Goal: Use online tool/utility

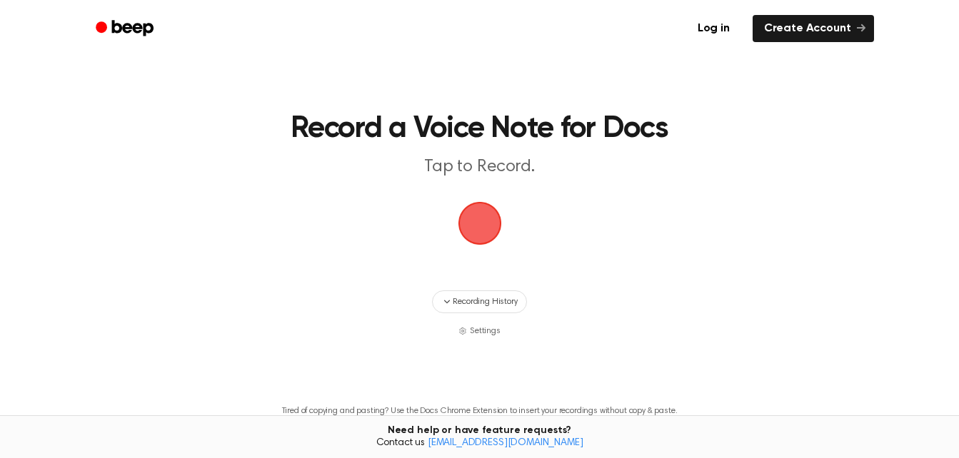
click at [490, 223] on span "button" at bounding box center [480, 224] width 44 height 44
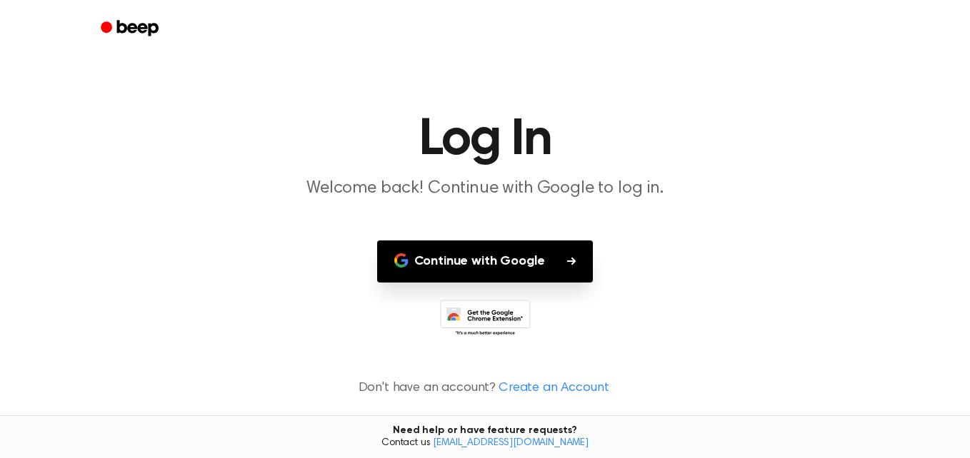
click at [570, 261] on icon "button" at bounding box center [571, 261] width 9 height 8
click at [569, 269] on button "Continue with Google" at bounding box center [485, 262] width 216 height 42
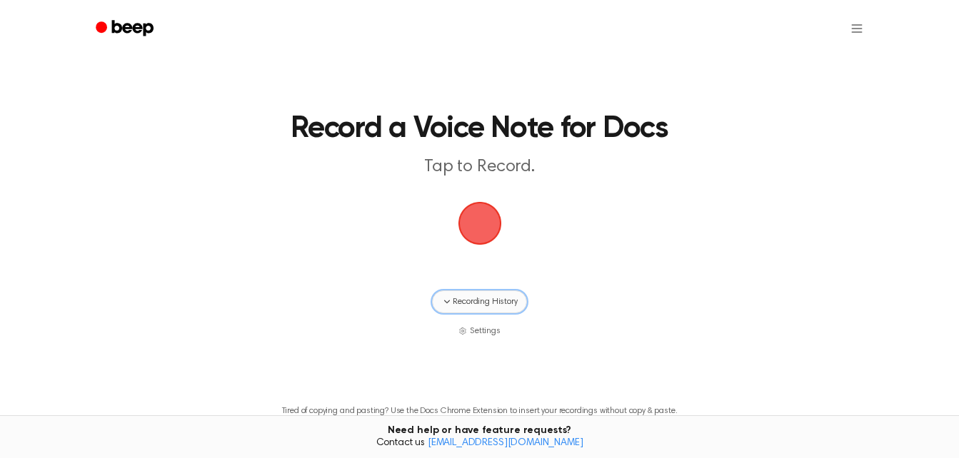
click at [460, 301] on span "Recording History" at bounding box center [485, 302] width 64 height 13
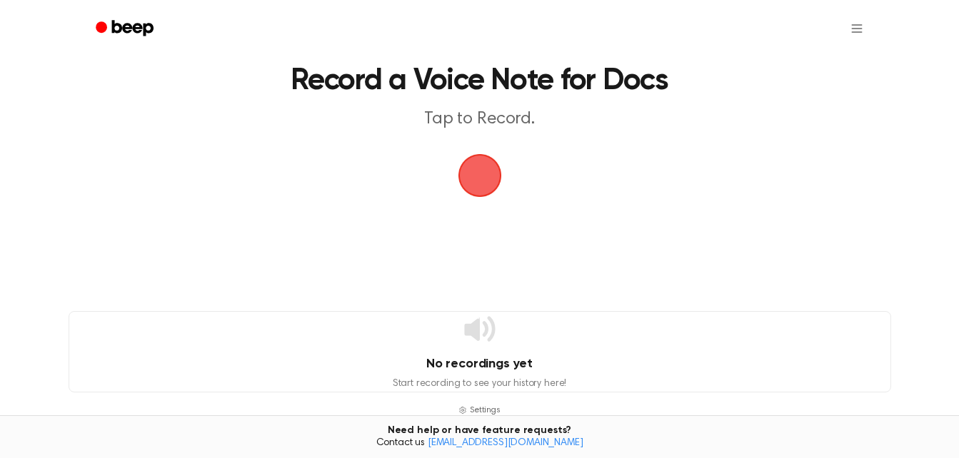
scroll to position [96, 0]
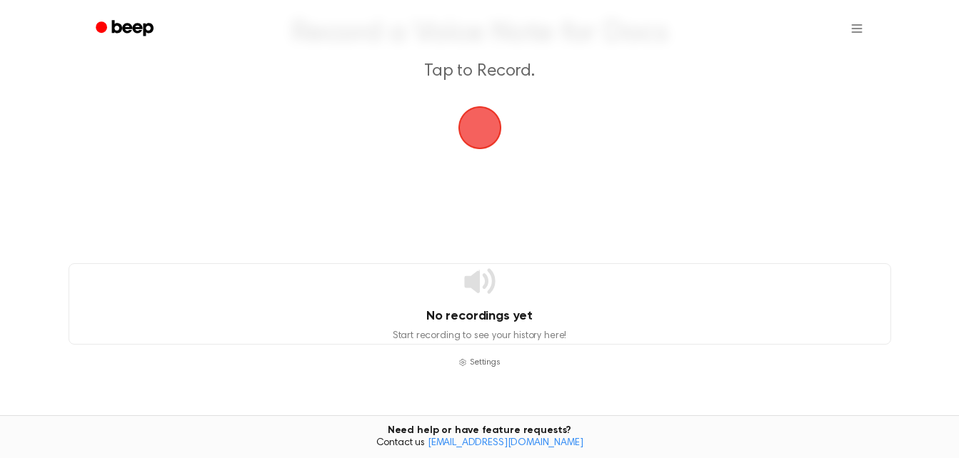
click at [490, 281] on icon at bounding box center [480, 281] width 34 height 34
click at [483, 125] on span "button" at bounding box center [480, 128] width 40 height 40
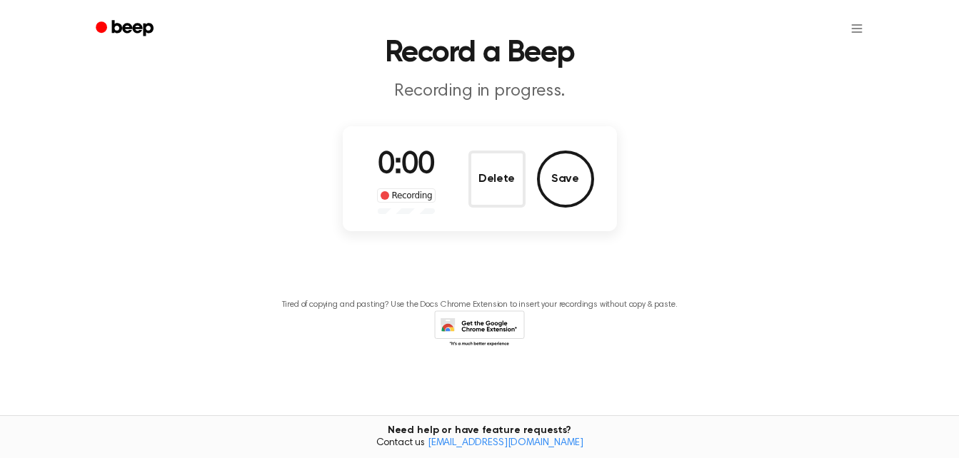
scroll to position [0, 0]
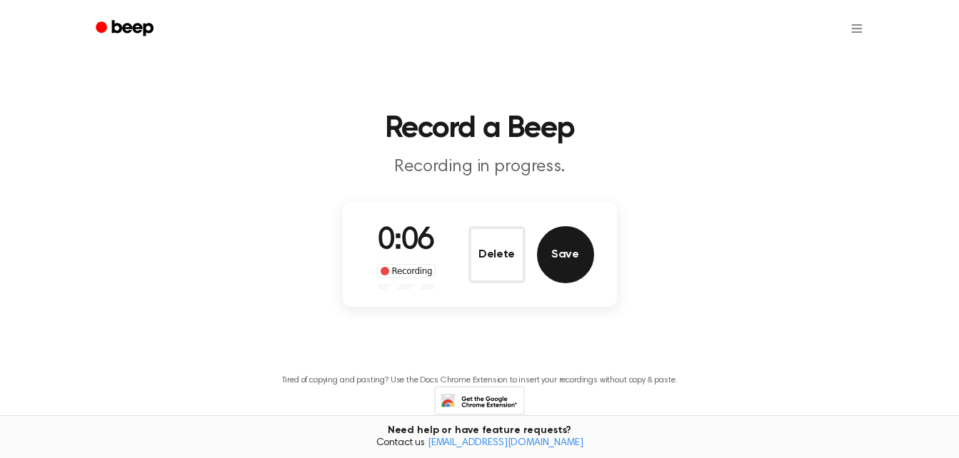
click at [557, 254] on button "Save" at bounding box center [565, 254] width 57 height 57
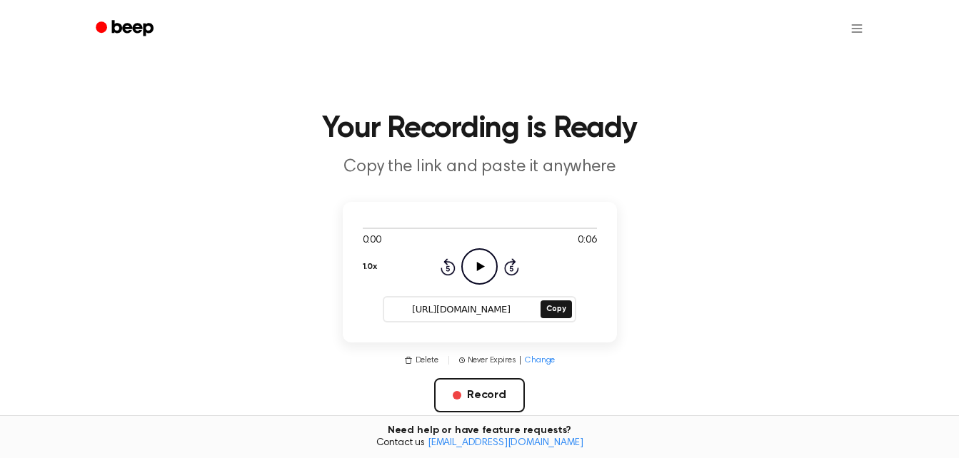
click at [473, 281] on icon "Play Audio" at bounding box center [479, 267] width 36 height 36
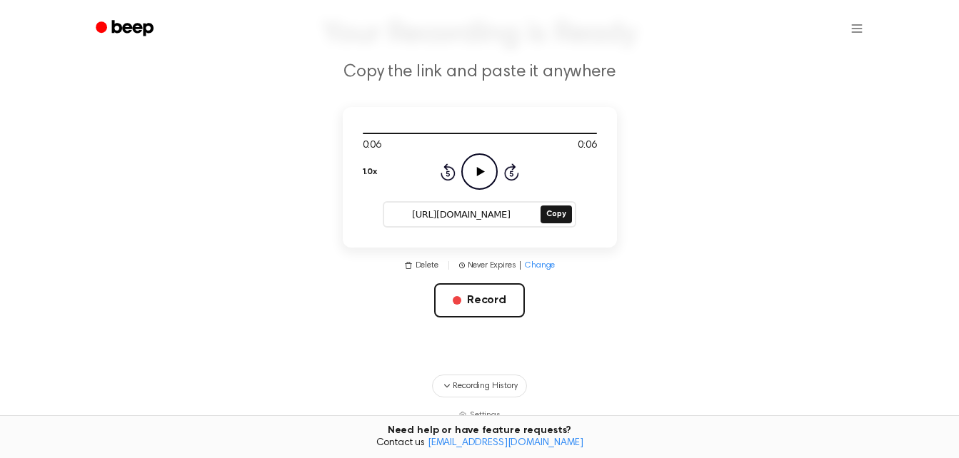
scroll to position [99, 0]
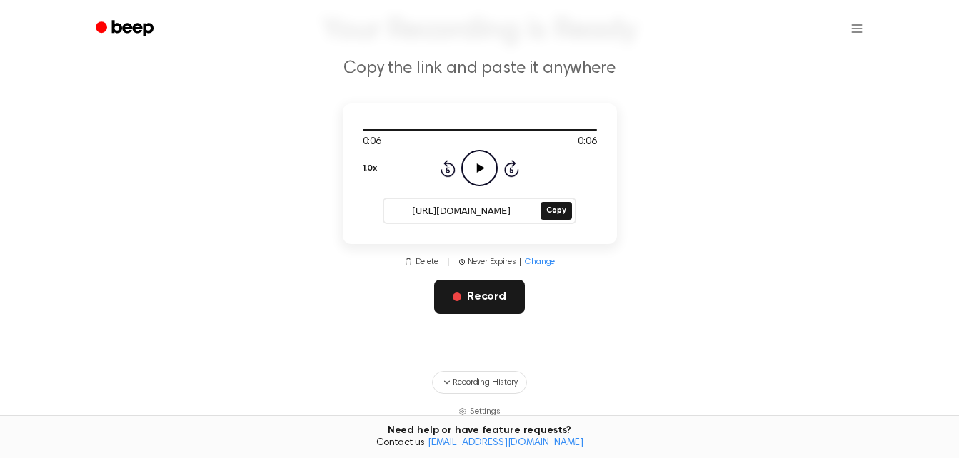
click at [483, 291] on button "Record" at bounding box center [479, 297] width 91 height 34
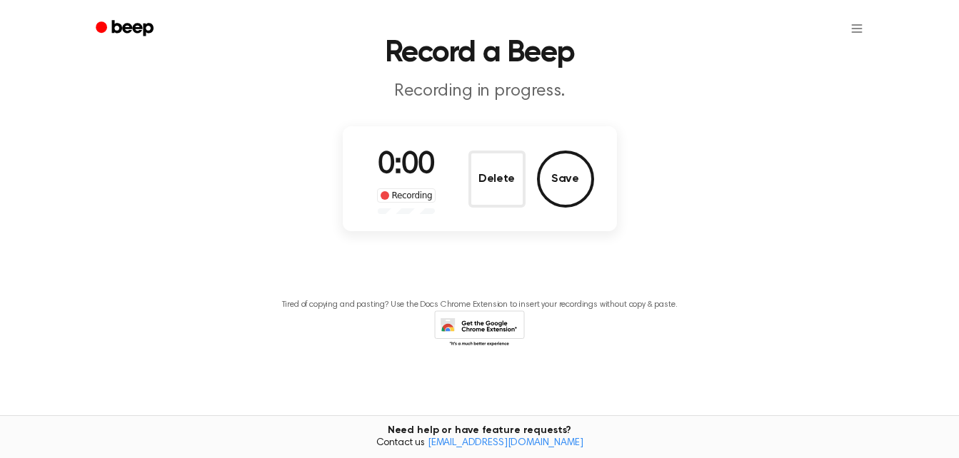
scroll to position [0, 0]
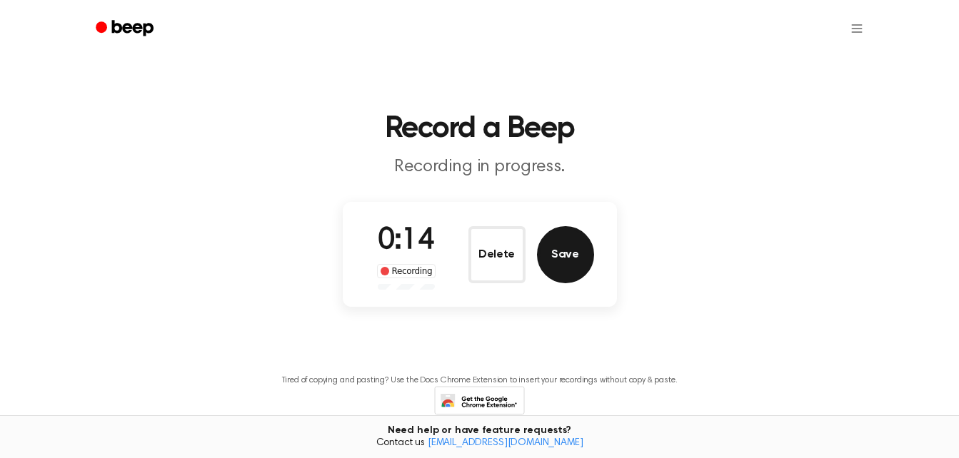
click at [585, 266] on button "Save" at bounding box center [565, 254] width 57 height 57
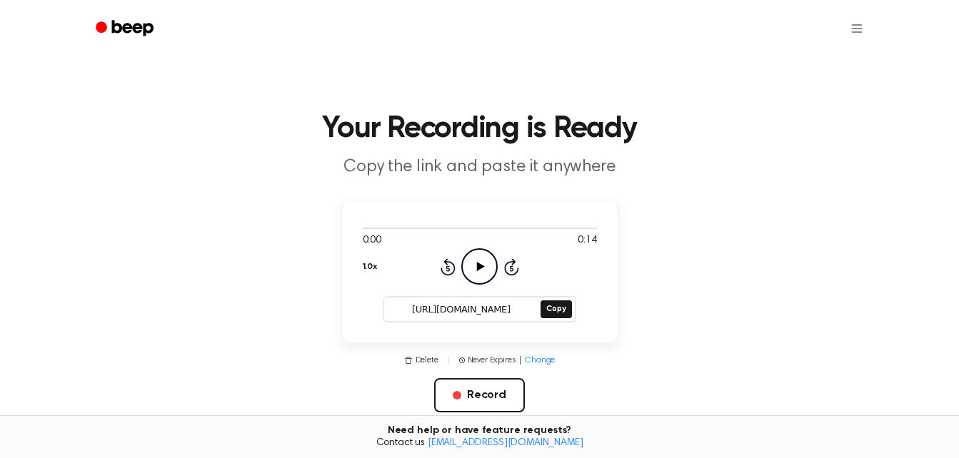
click at [483, 270] on icon "Play Audio" at bounding box center [479, 267] width 36 height 36
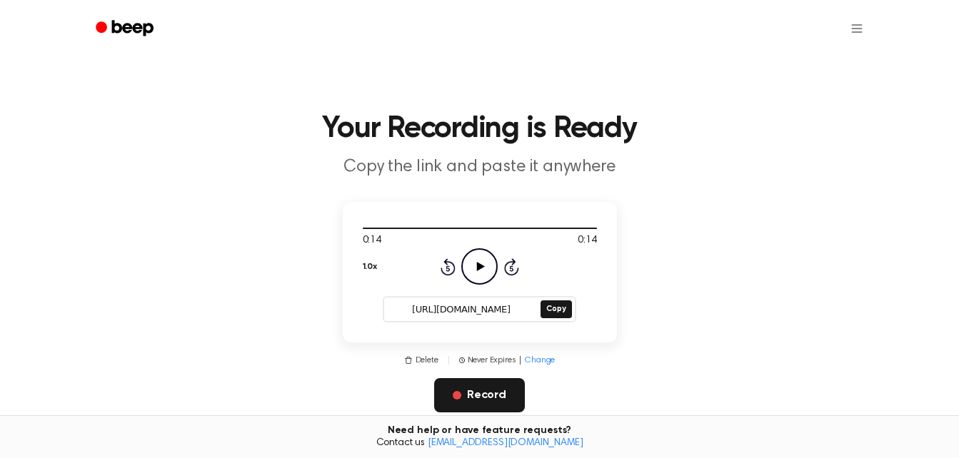
click at [478, 401] on button "Record" at bounding box center [479, 396] width 91 height 34
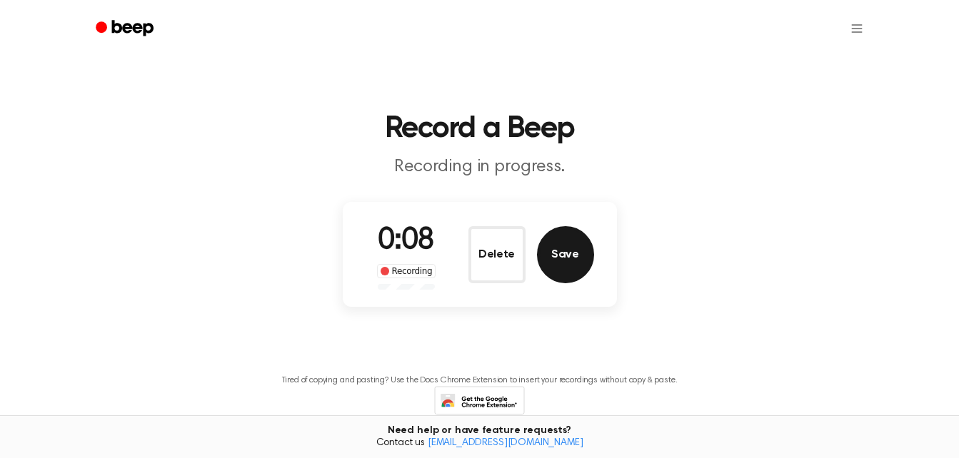
click at [558, 267] on button "Save" at bounding box center [565, 254] width 57 height 57
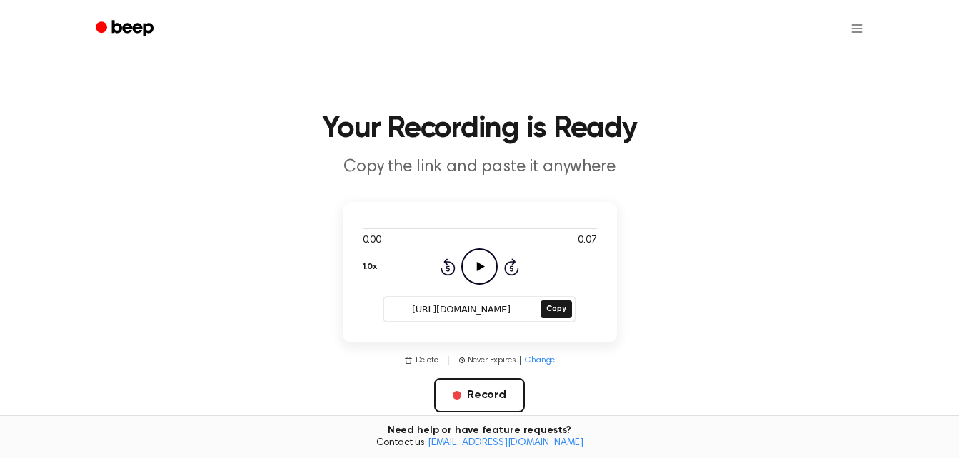
click at [474, 271] on icon "Play Audio" at bounding box center [479, 267] width 36 height 36
